Goal: Task Accomplishment & Management: Complete application form

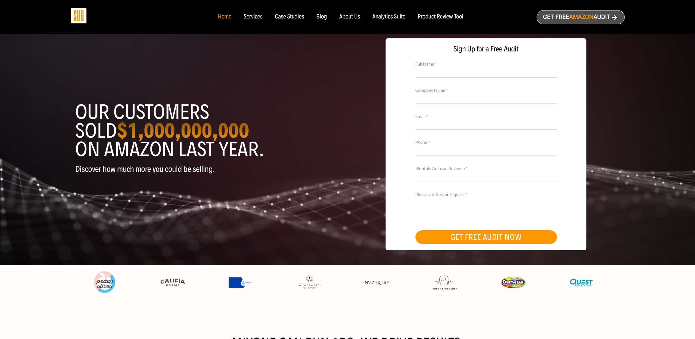
type input "[PERSON_NAME][EMAIL_ADDRESS][DOMAIN_NAME]"
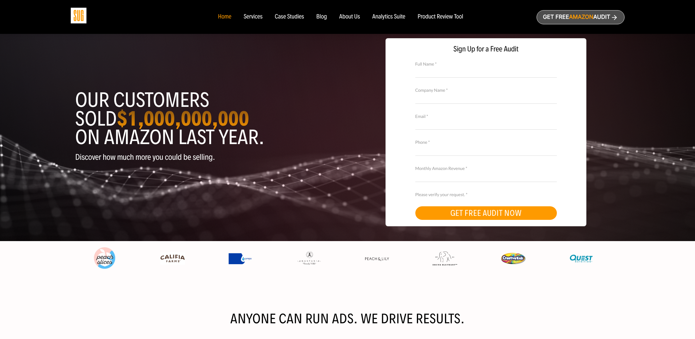
type input "[PERSON_NAME][EMAIL_ADDRESS][DOMAIN_NAME]"
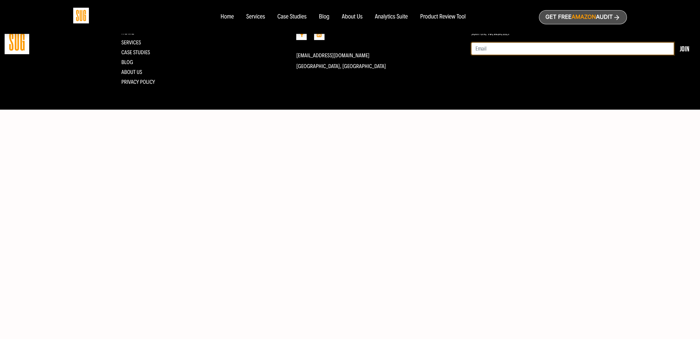
type input "[PERSON_NAME][EMAIL_ADDRESS][DOMAIN_NAME]"
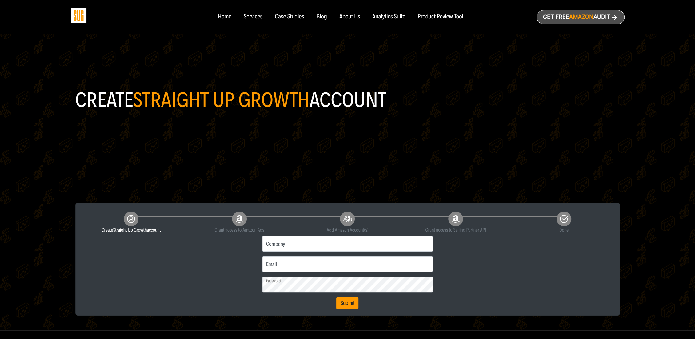
type input "[PERSON_NAME][EMAIL_ADDRESS][DOMAIN_NAME]"
